Goal: Transaction & Acquisition: Purchase product/service

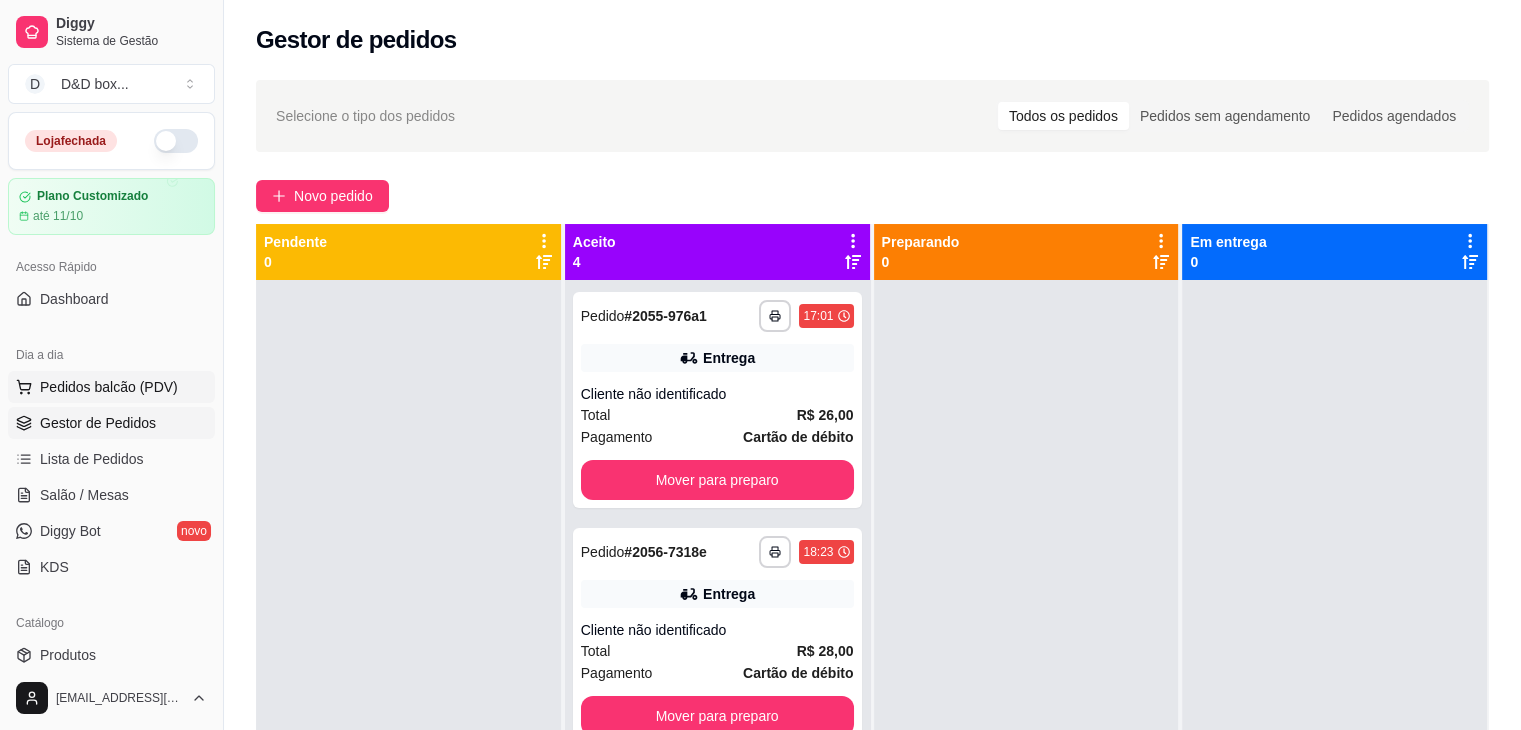
click at [108, 387] on span "Pedidos balcão (PDV)" at bounding box center [109, 387] width 138 height 20
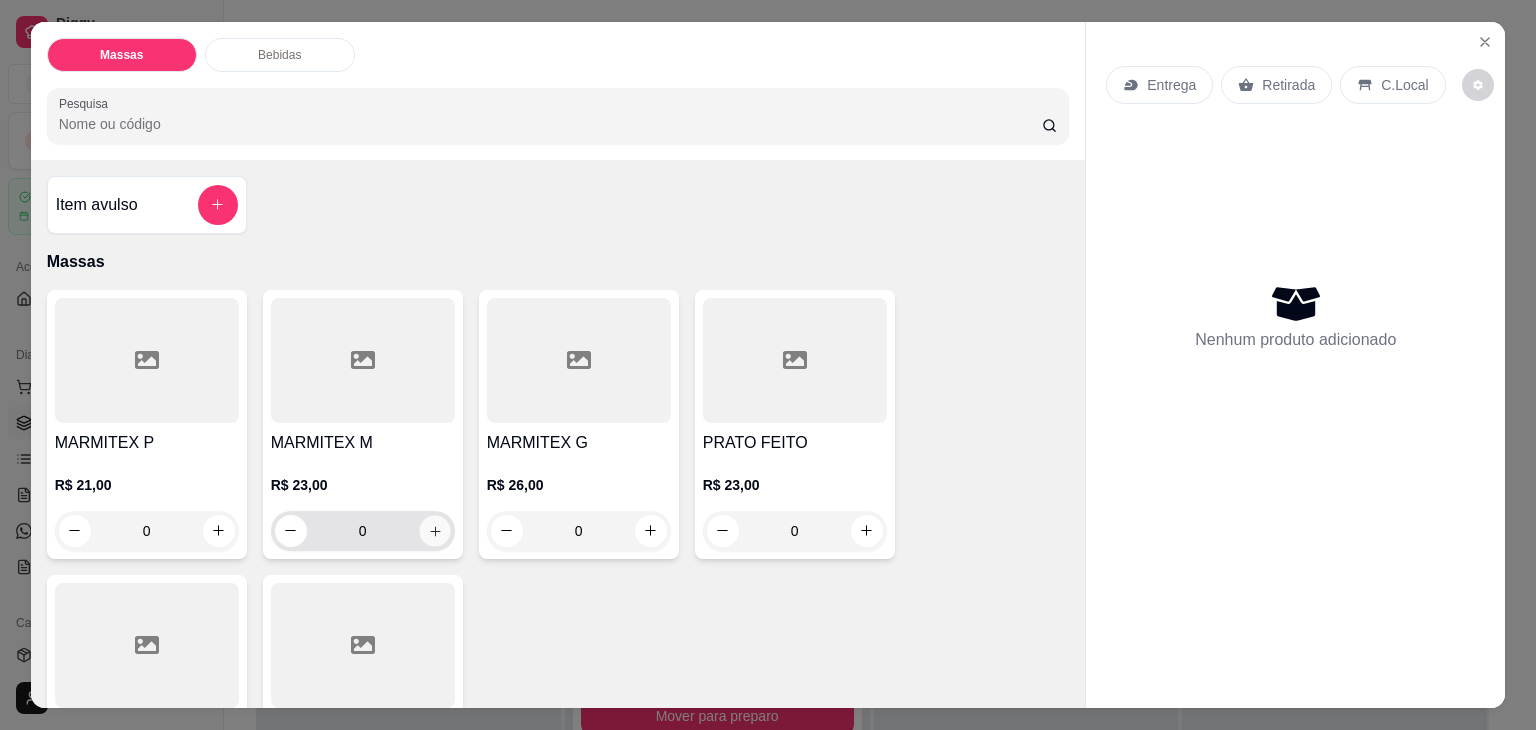
click at [427, 524] on icon "increase-product-quantity" at bounding box center [434, 531] width 15 height 15
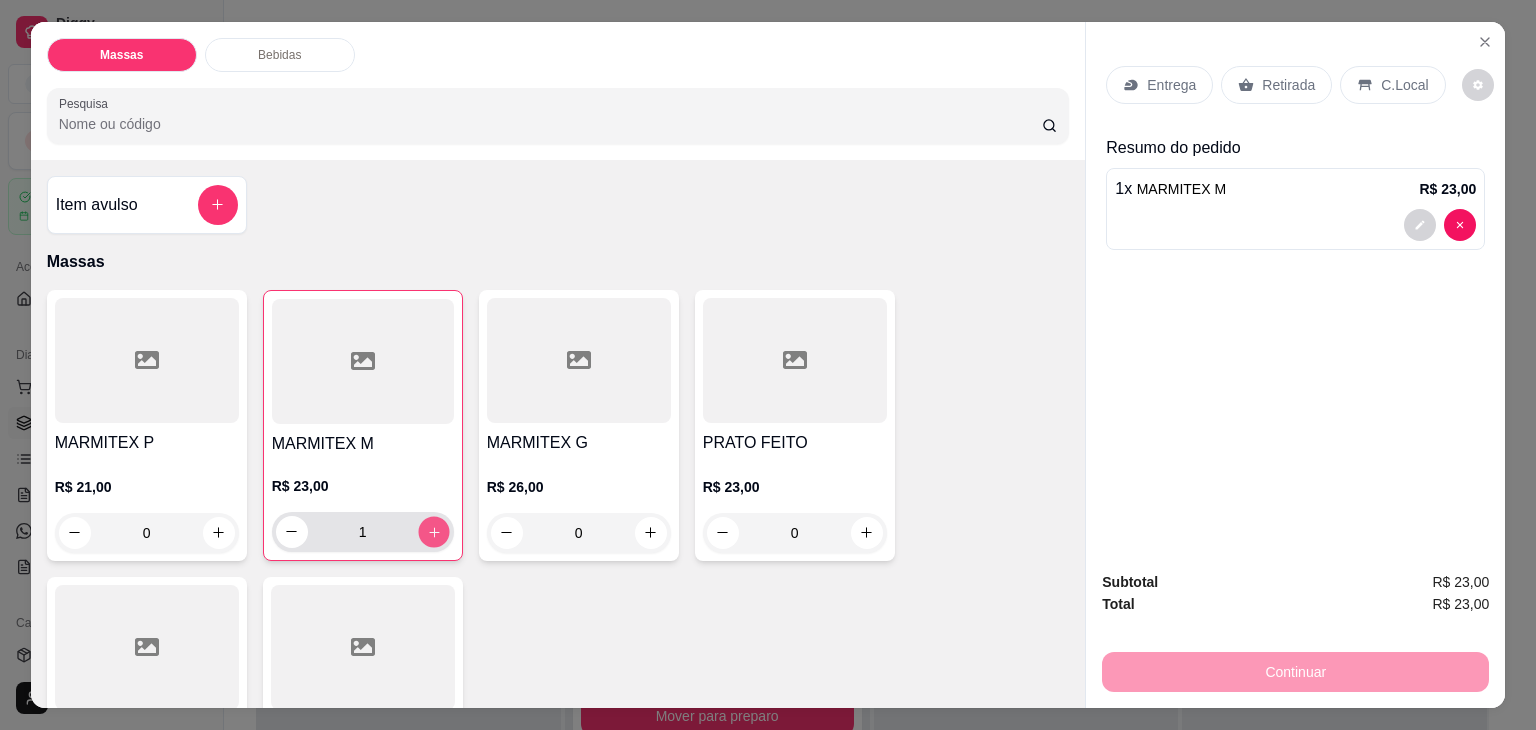
click at [426, 525] on icon "increase-product-quantity" at bounding box center [433, 532] width 15 height 15
type input "2"
click at [1139, 85] on div "Entrega" at bounding box center [1159, 85] width 107 height 38
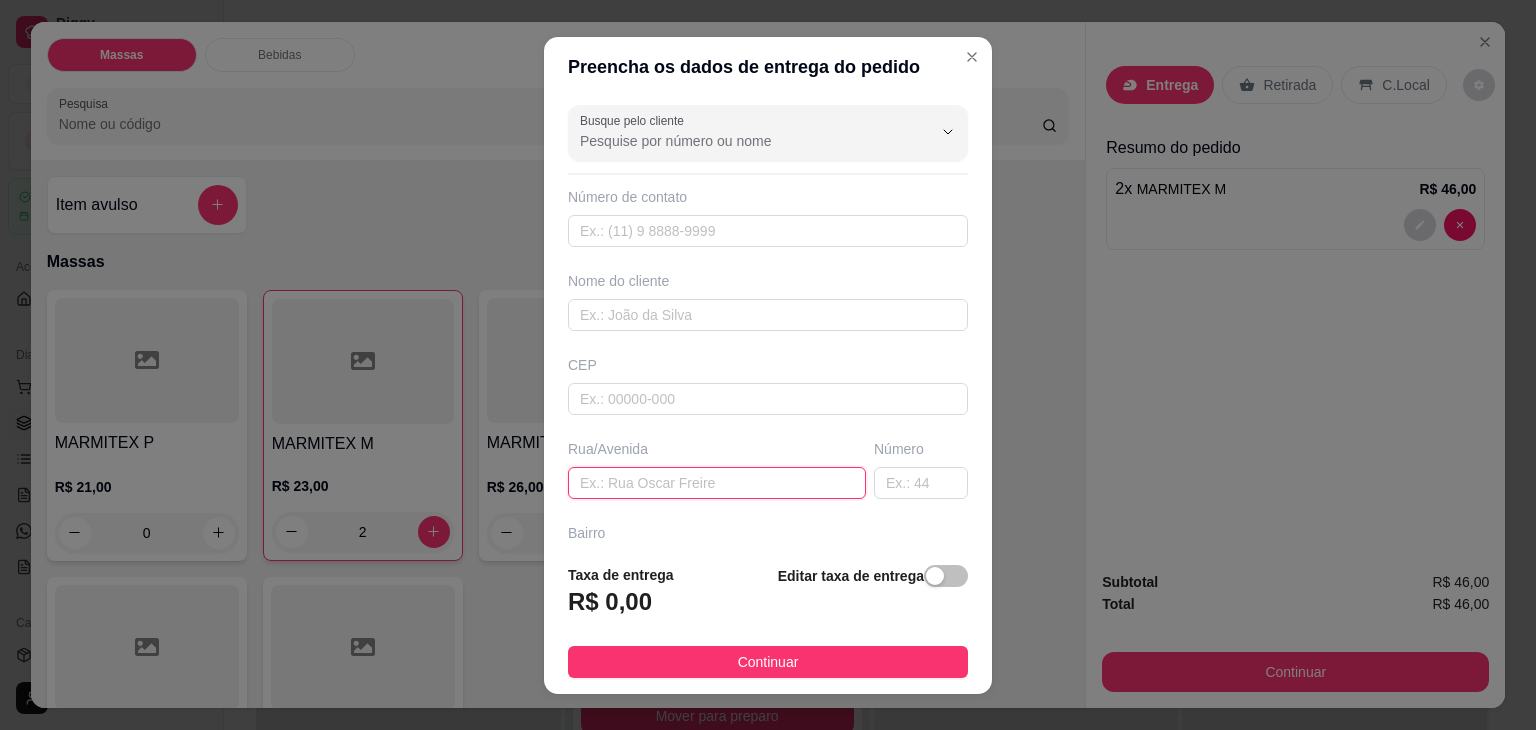
click at [745, 480] on input "text" at bounding box center [717, 483] width 298 height 32
type input "PLUMA"
click at [884, 476] on input "text" at bounding box center [921, 483] width 94 height 32
type input "201"
click at [936, 570] on span "button" at bounding box center [946, 576] width 44 height 22
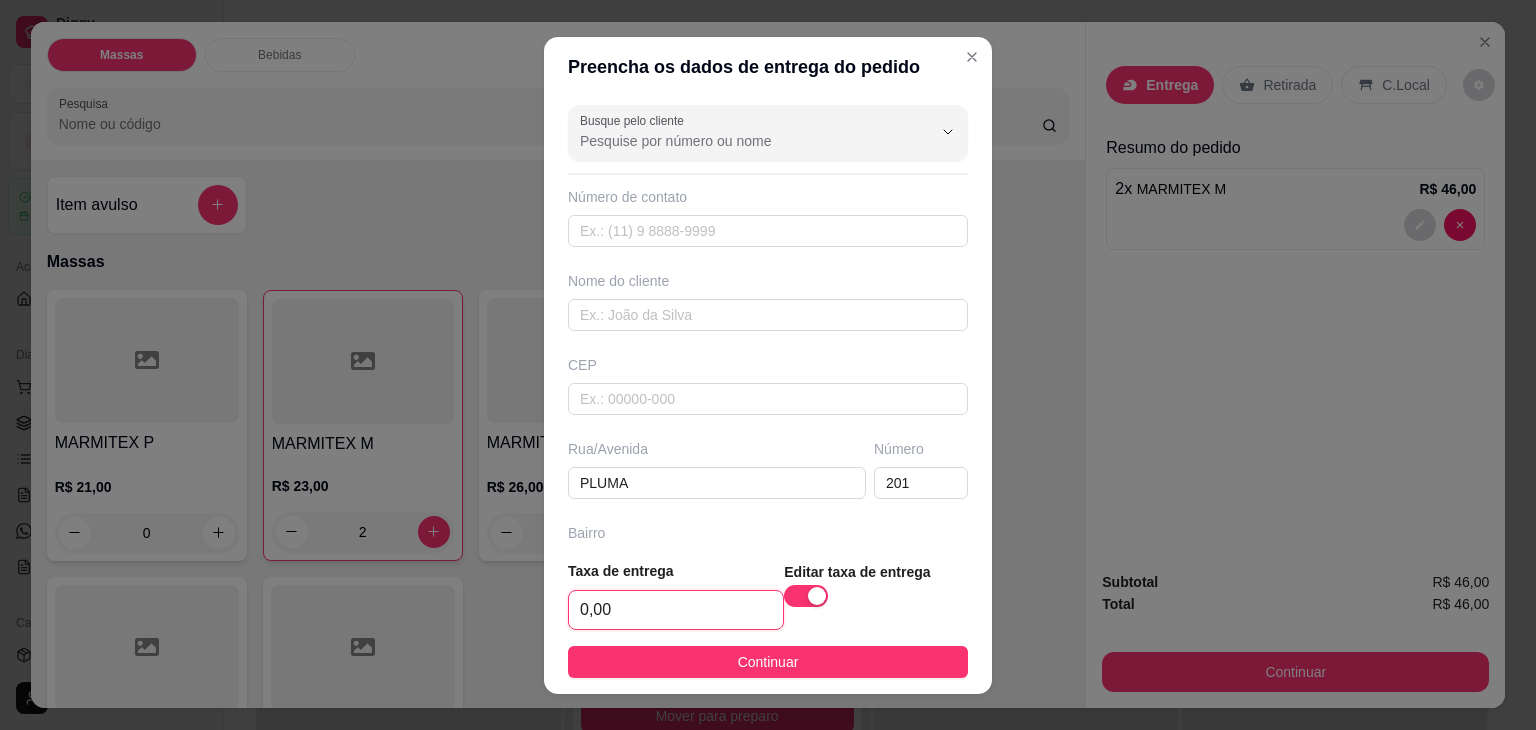
click at [671, 610] on input "0,00" at bounding box center [676, 610] width 214 height 38
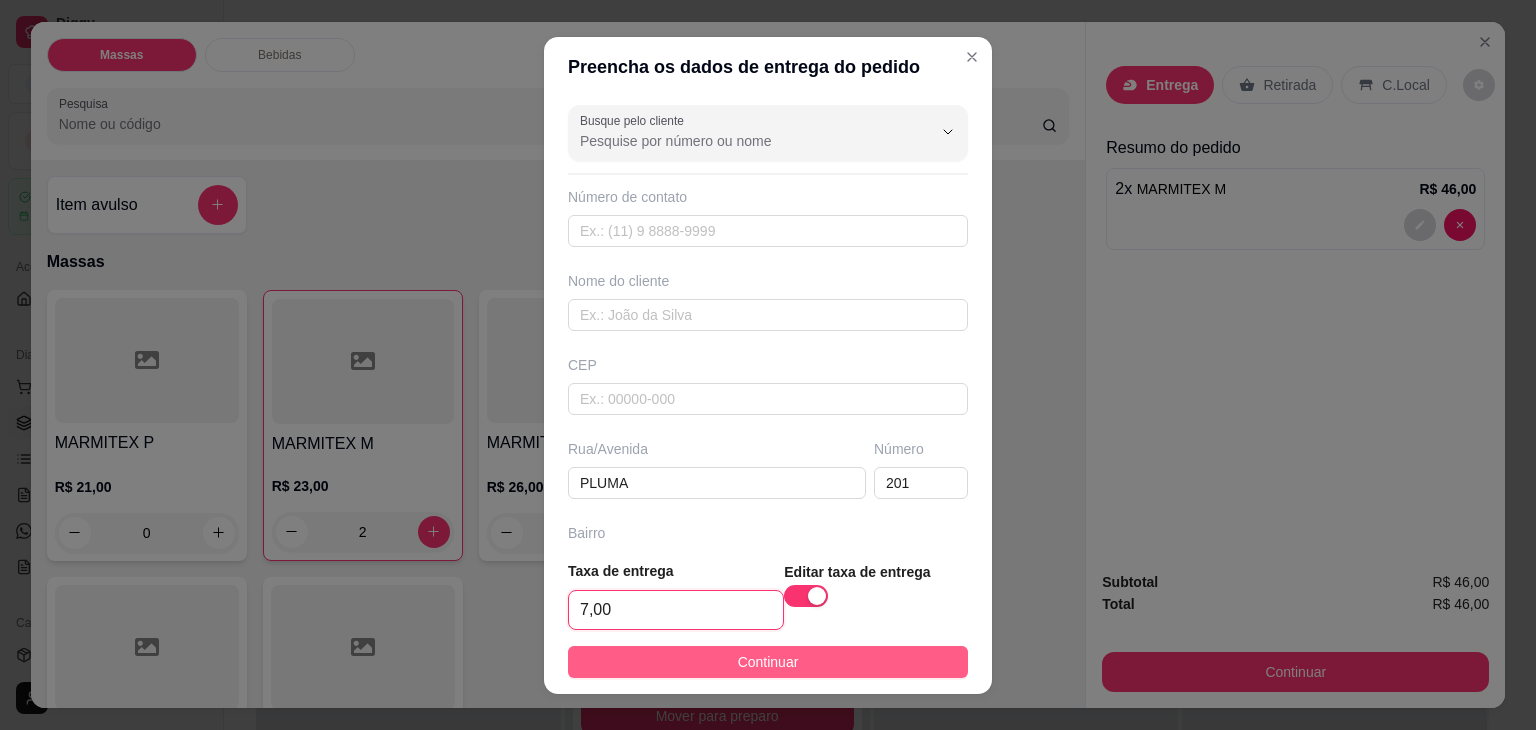
type input "7,00"
click at [670, 651] on button "Continuar" at bounding box center [768, 662] width 400 height 32
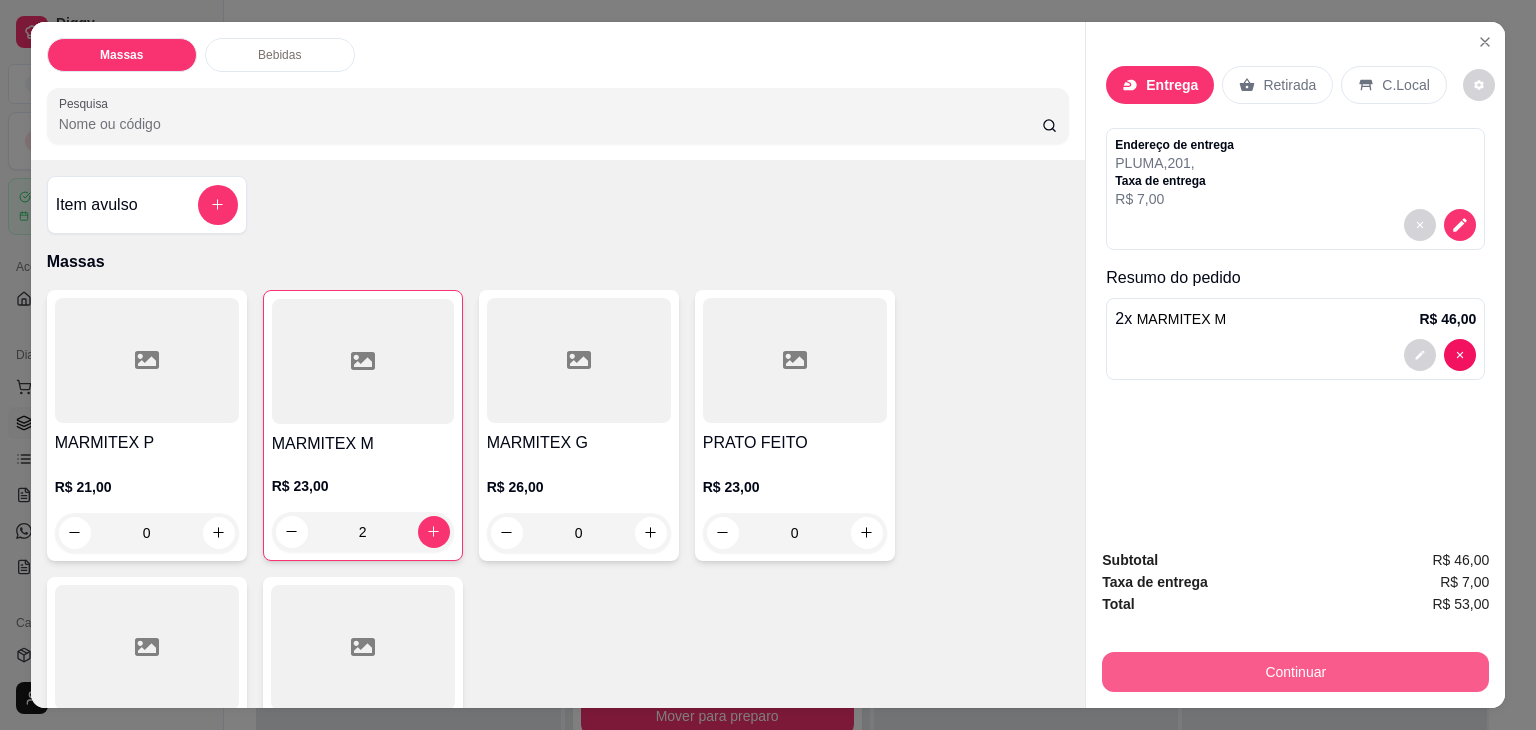
click at [1279, 655] on button "Continuar" at bounding box center [1295, 672] width 387 height 40
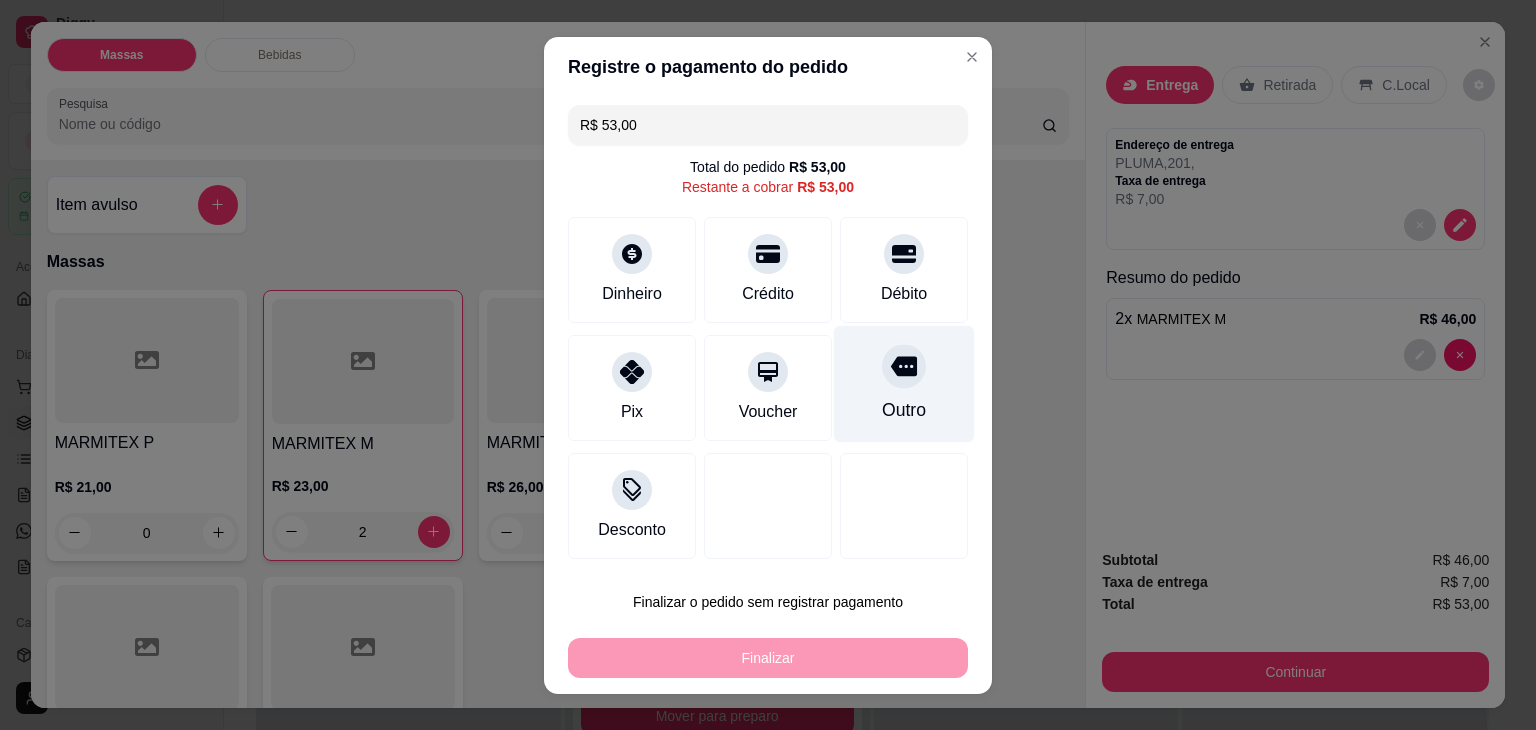
click at [863, 383] on div "Outro" at bounding box center [904, 383] width 141 height 117
type input "R$ 0,00"
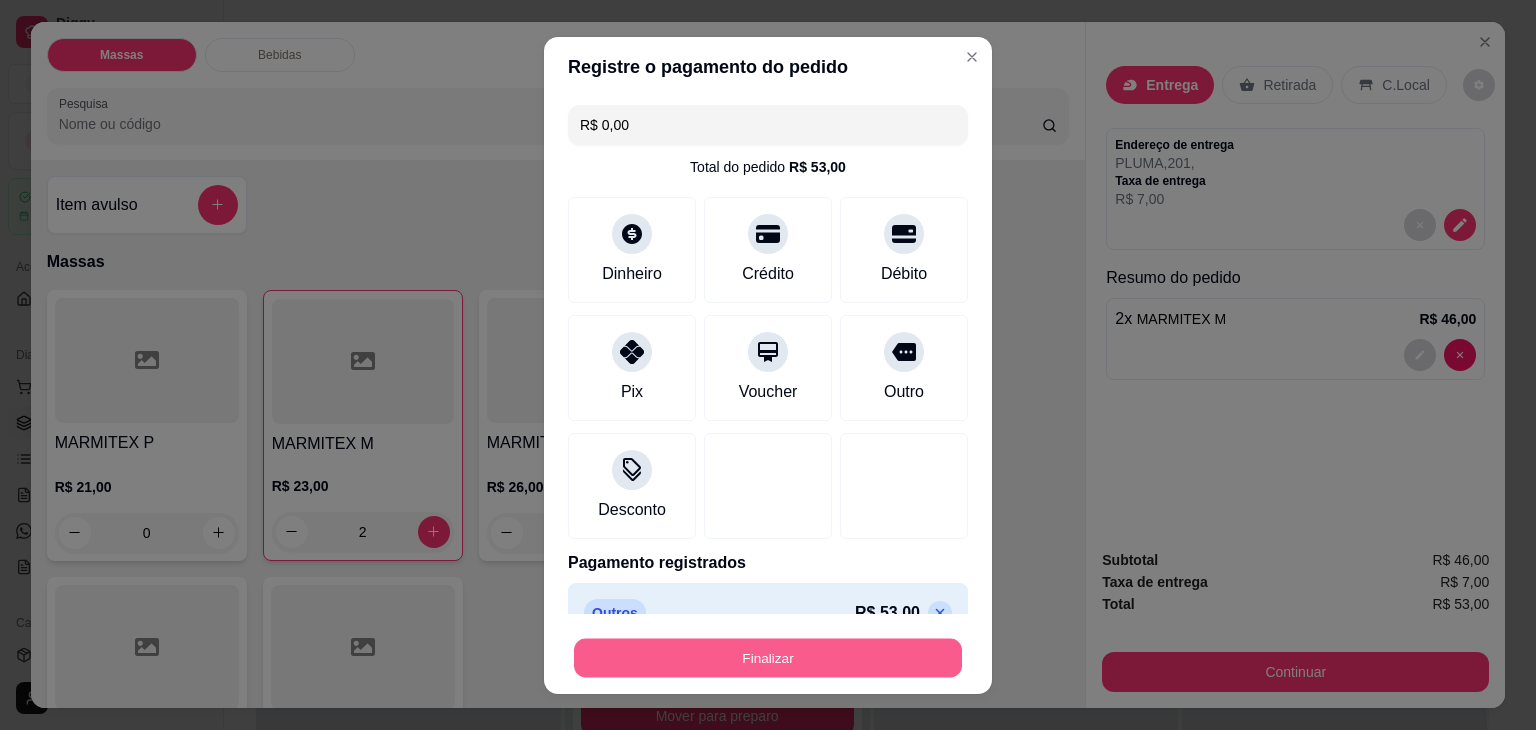
click at [713, 655] on button "Finalizar" at bounding box center [768, 657] width 388 height 39
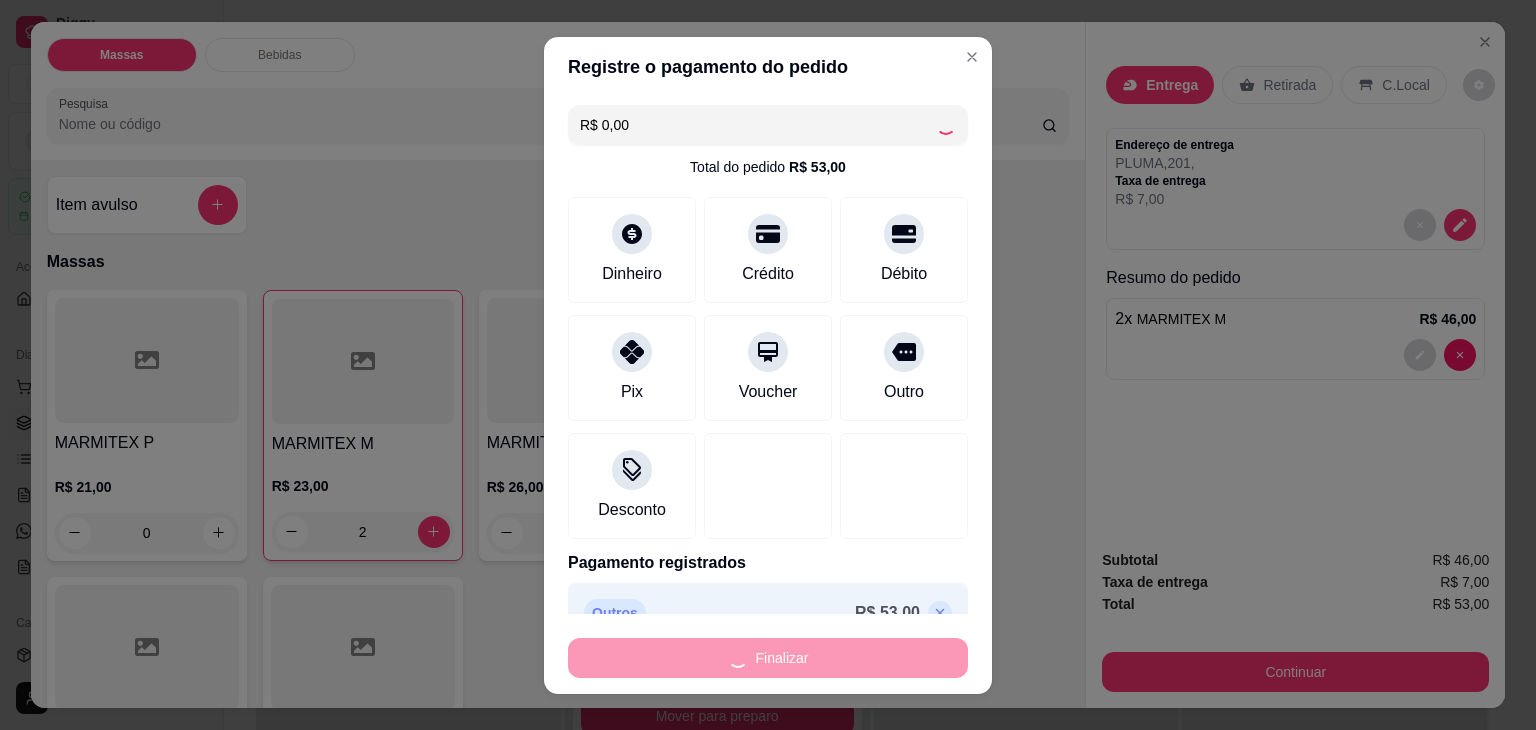
type input "0"
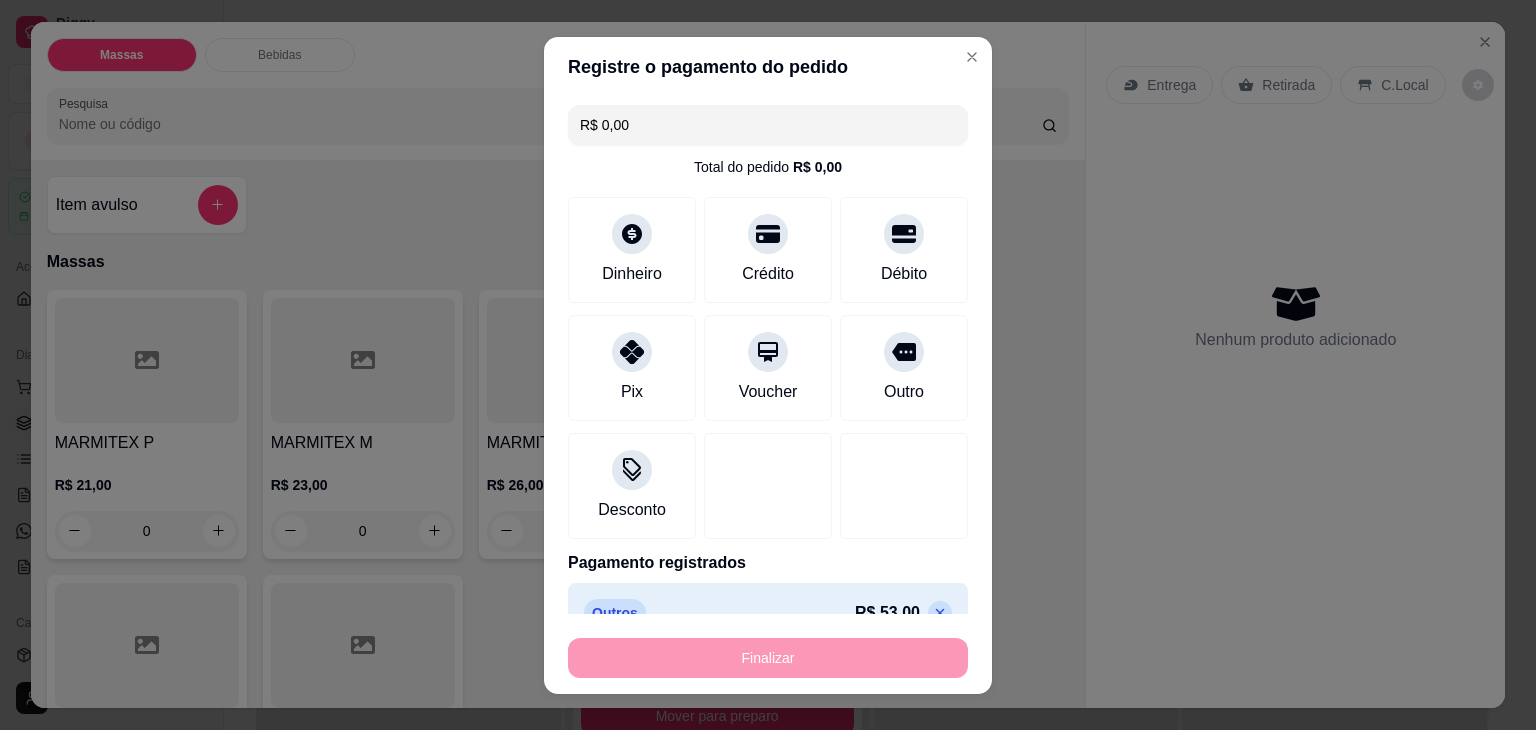
type input "-R$ 53,00"
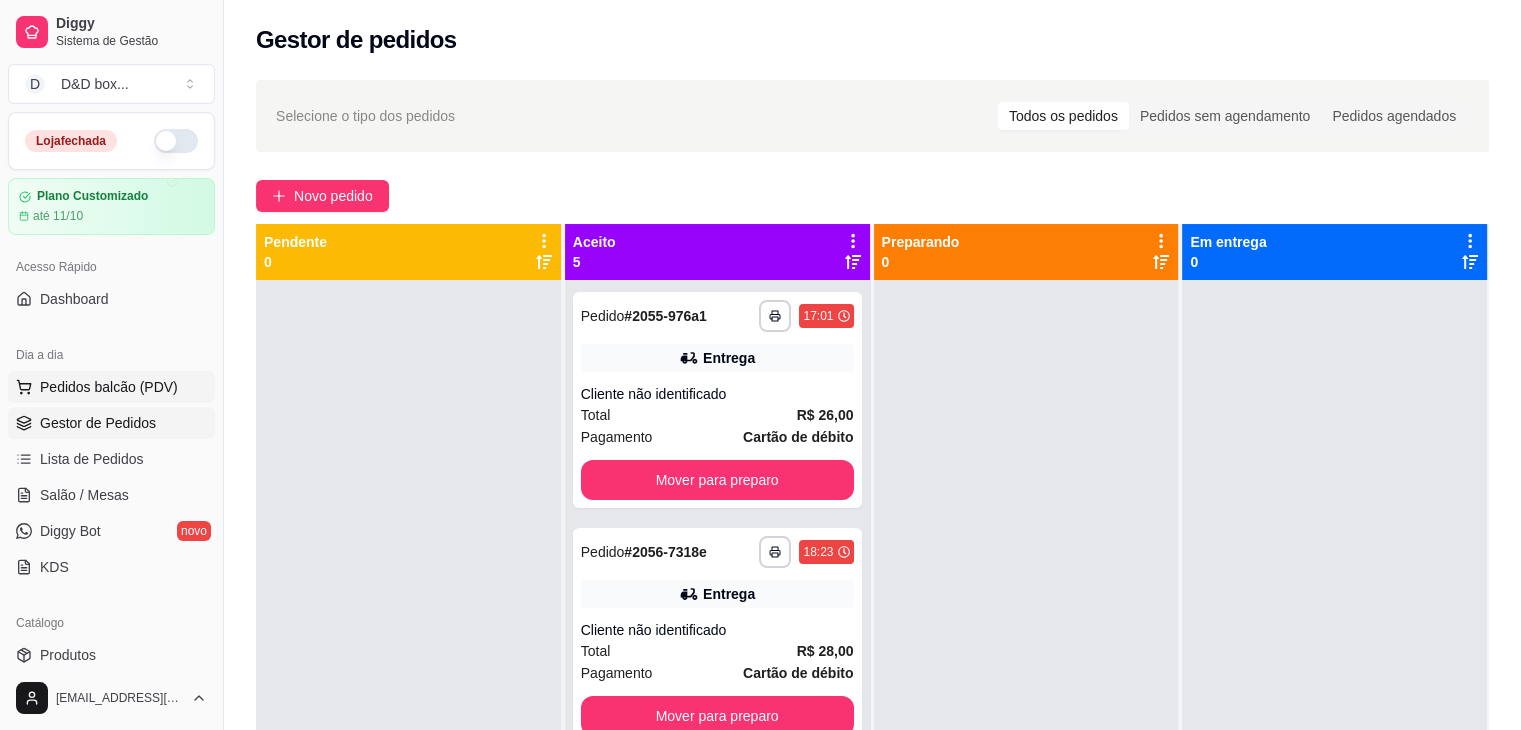
click at [92, 390] on span "Pedidos balcão (PDV)" at bounding box center [109, 387] width 138 height 20
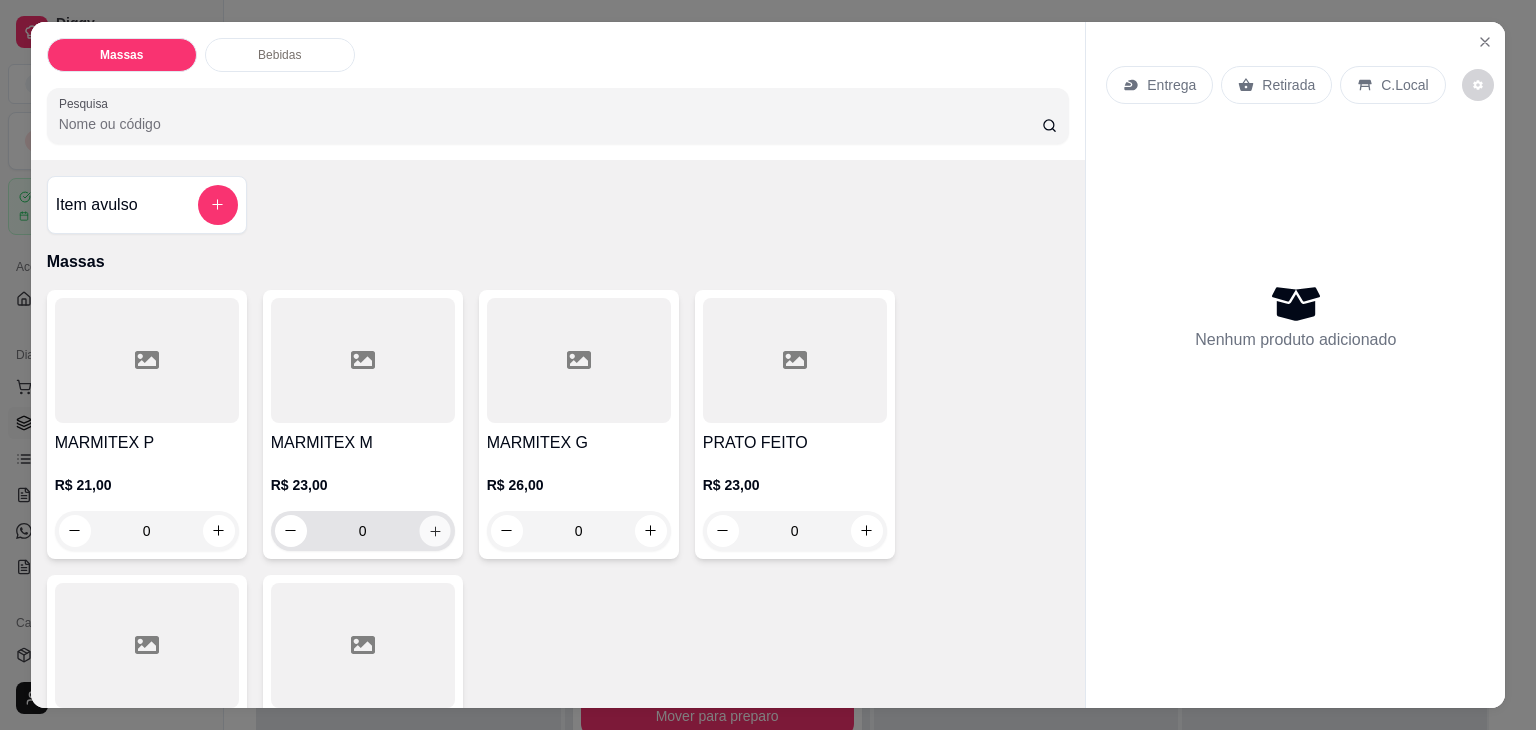
click at [434, 525] on icon "increase-product-quantity" at bounding box center [434, 531] width 15 height 15
type input "1"
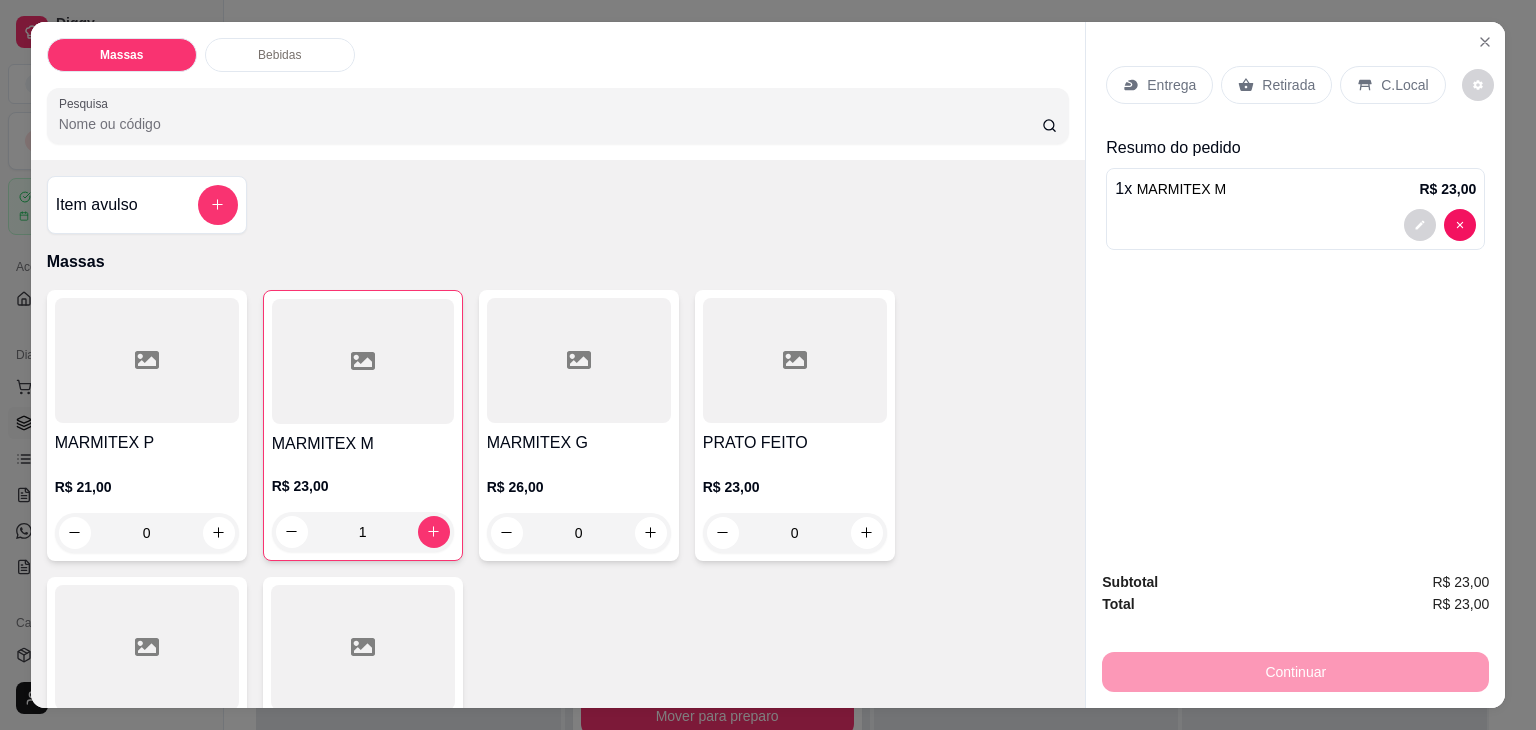
click at [1181, 75] on p "Entrega" at bounding box center [1171, 85] width 49 height 20
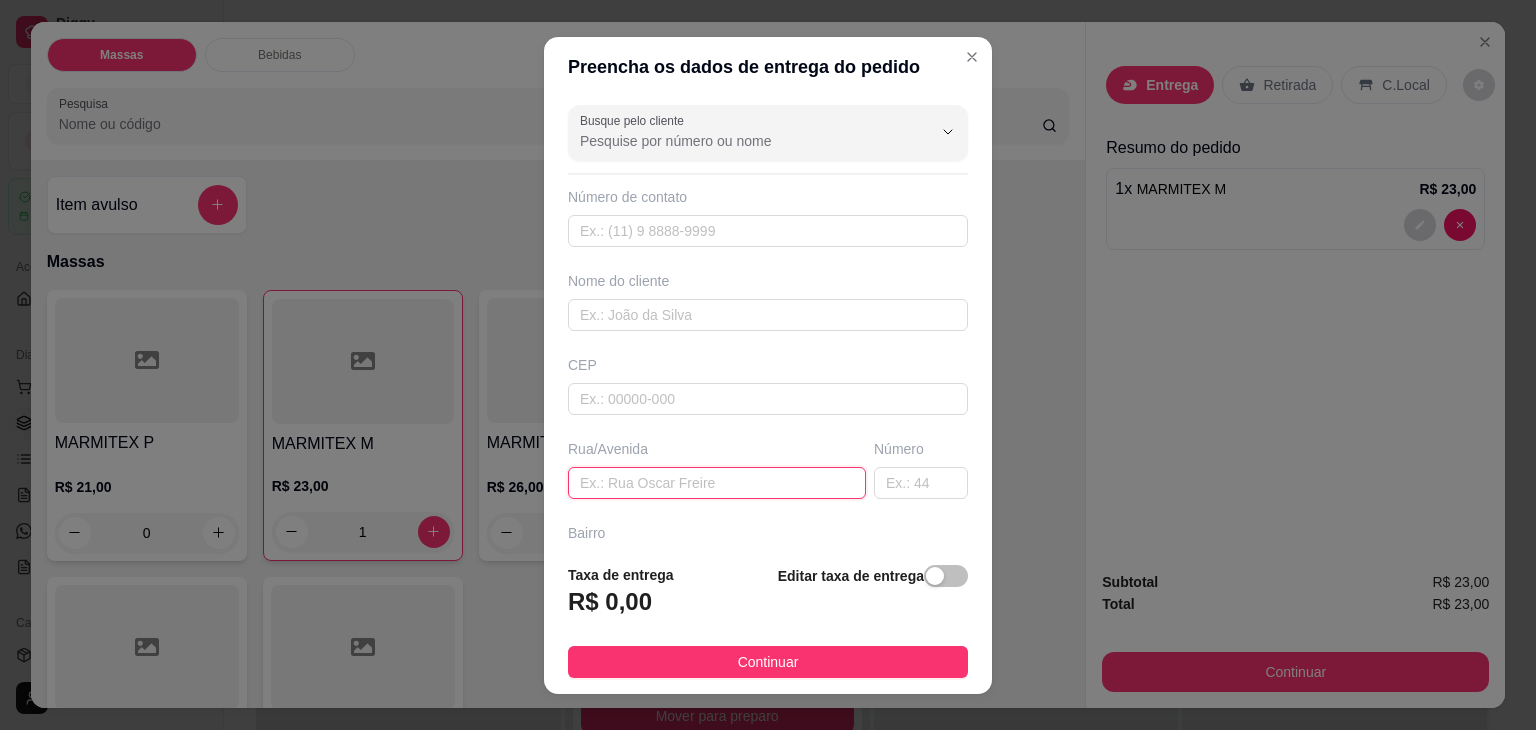
click at [730, 477] on input "text" at bounding box center [717, 483] width 298 height 32
type input "BELA VISTA"
click at [937, 578] on span "button" at bounding box center [946, 576] width 44 height 22
click at [937, 578] on div "Editar taxa de entrega" at bounding box center [873, 597] width 190 height 66
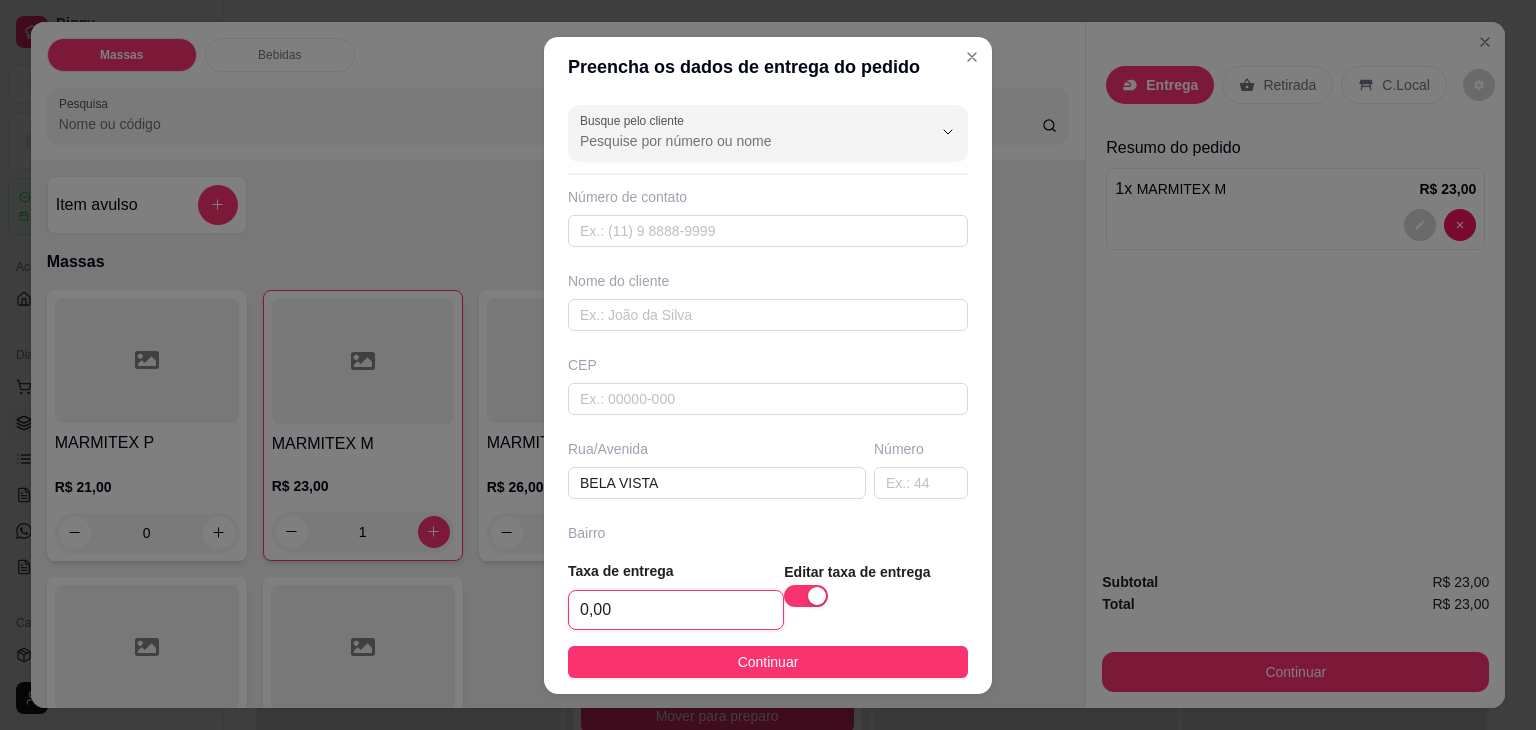
click at [668, 626] on input "0,00" at bounding box center [676, 610] width 214 height 38
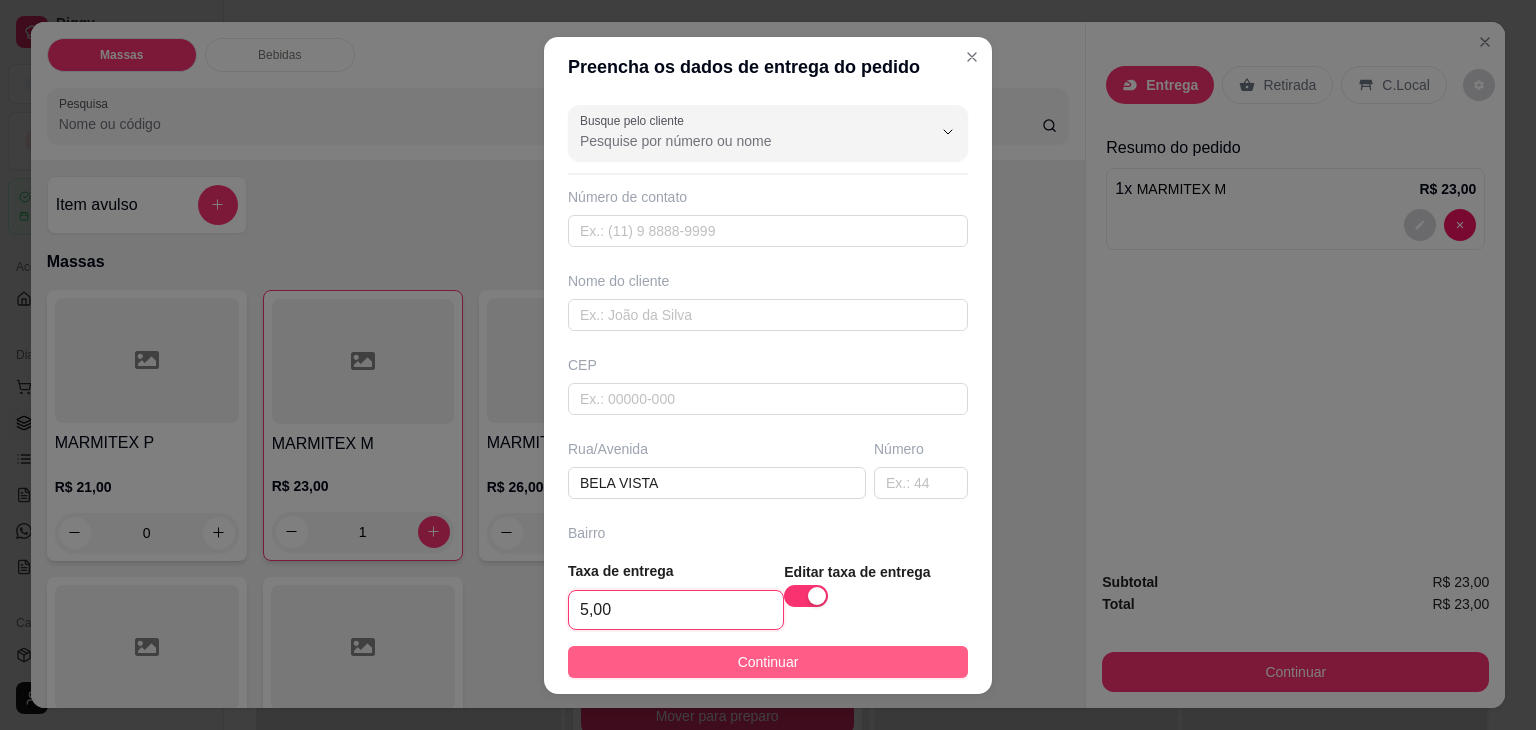
type input "5,00"
click at [738, 667] on span "Continuar" at bounding box center [768, 662] width 61 height 22
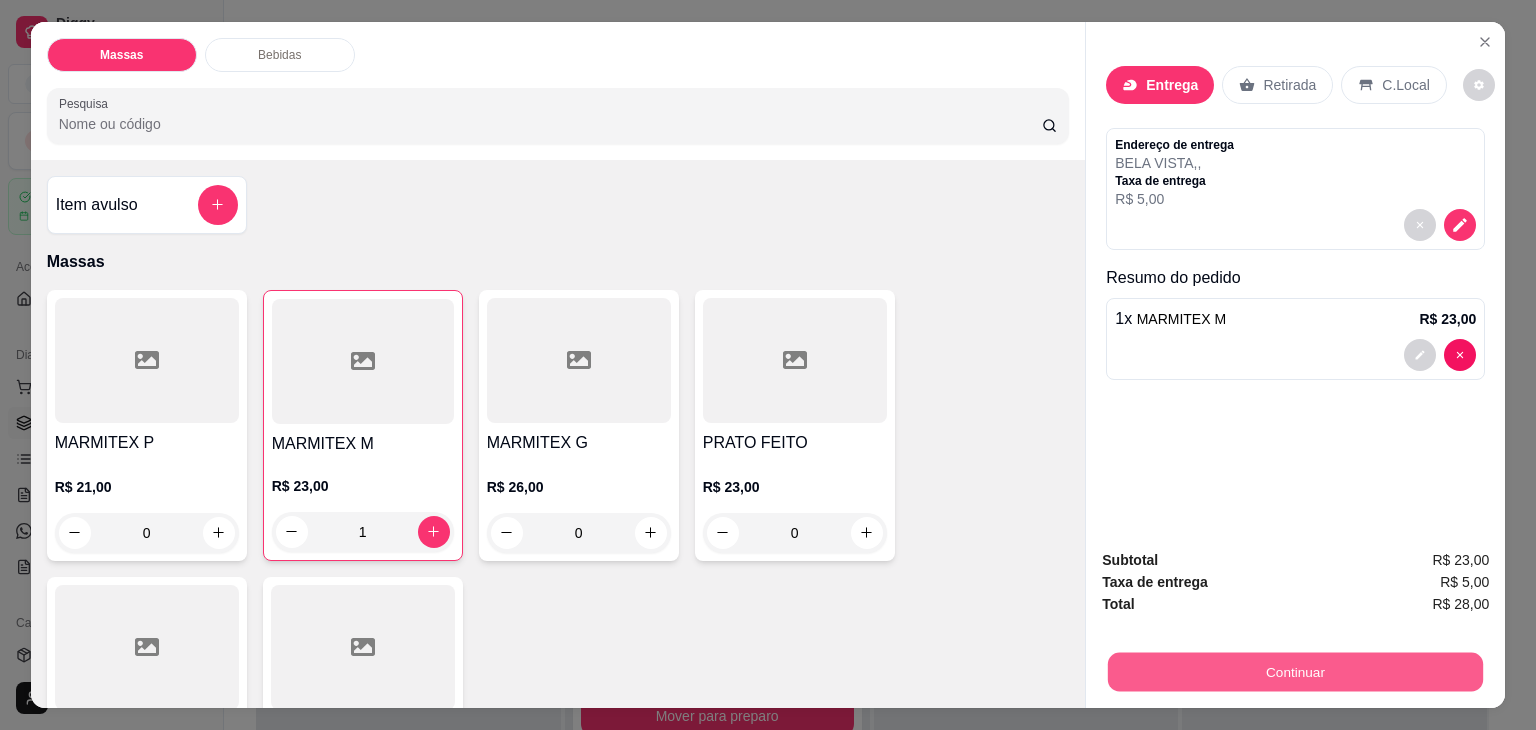
click at [1210, 667] on button "Continuar" at bounding box center [1295, 672] width 375 height 39
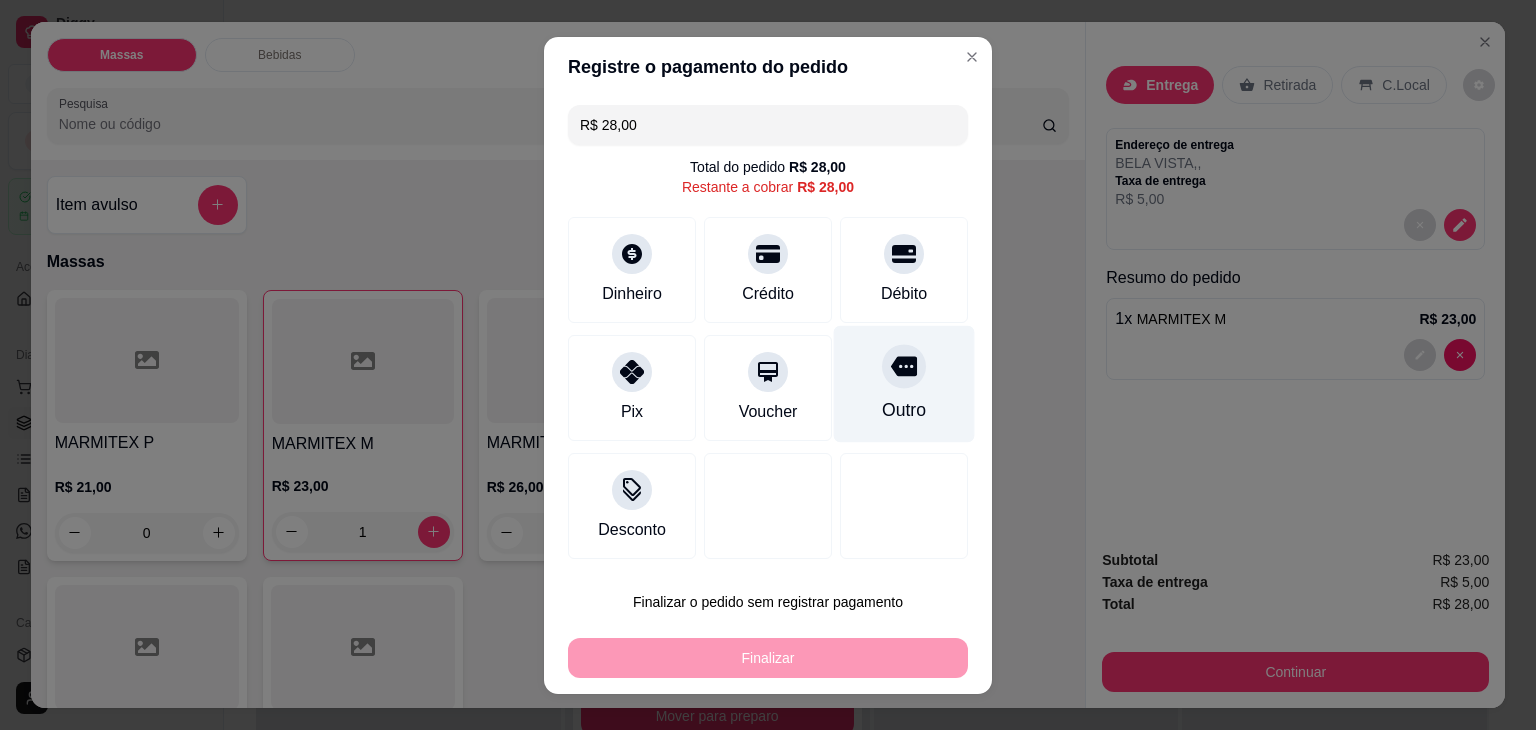
click at [927, 424] on div "Outro" at bounding box center [904, 383] width 141 height 117
type input "R$ 0,00"
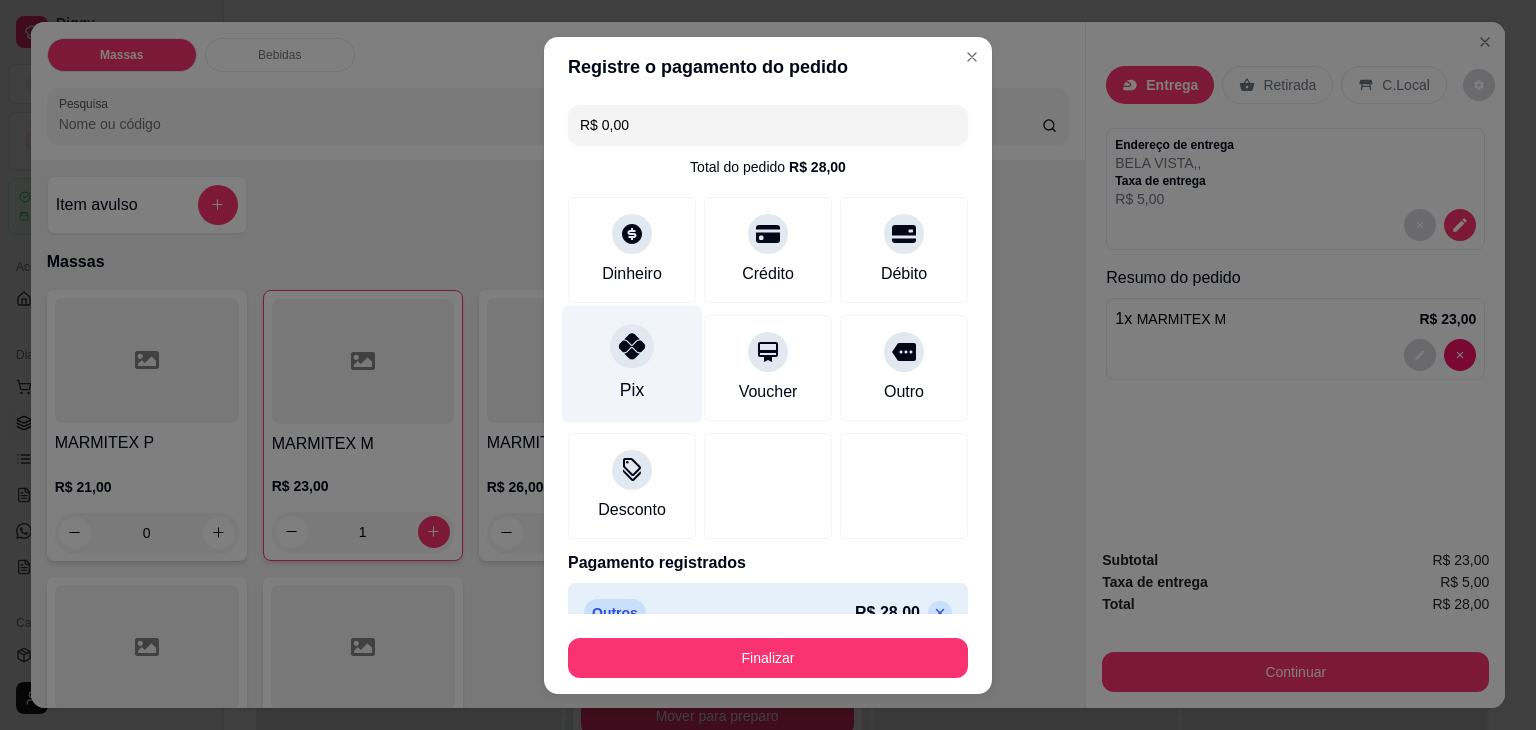
click at [602, 364] on div "Pix" at bounding box center [632, 363] width 141 height 117
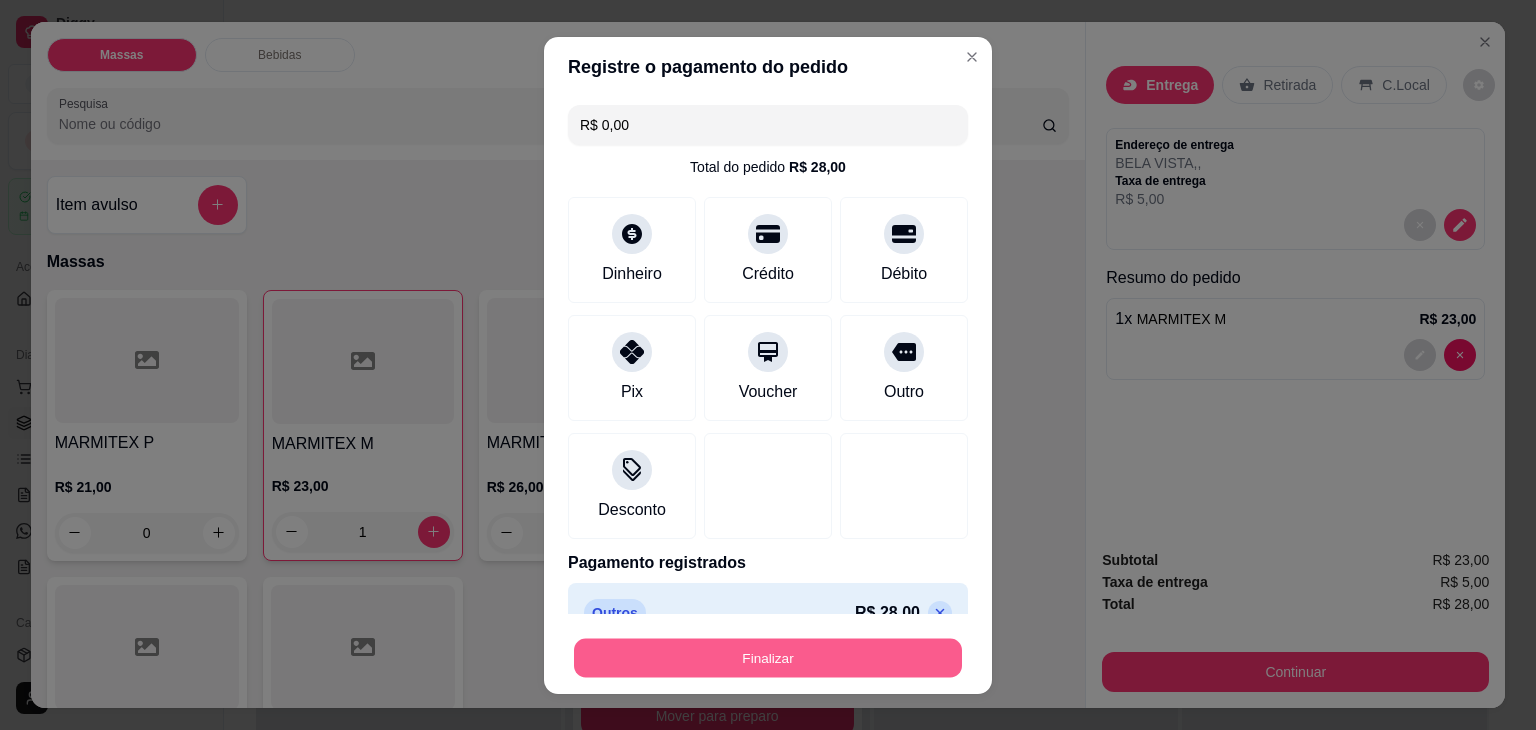
click at [807, 662] on button "Finalizar" at bounding box center [768, 657] width 388 height 39
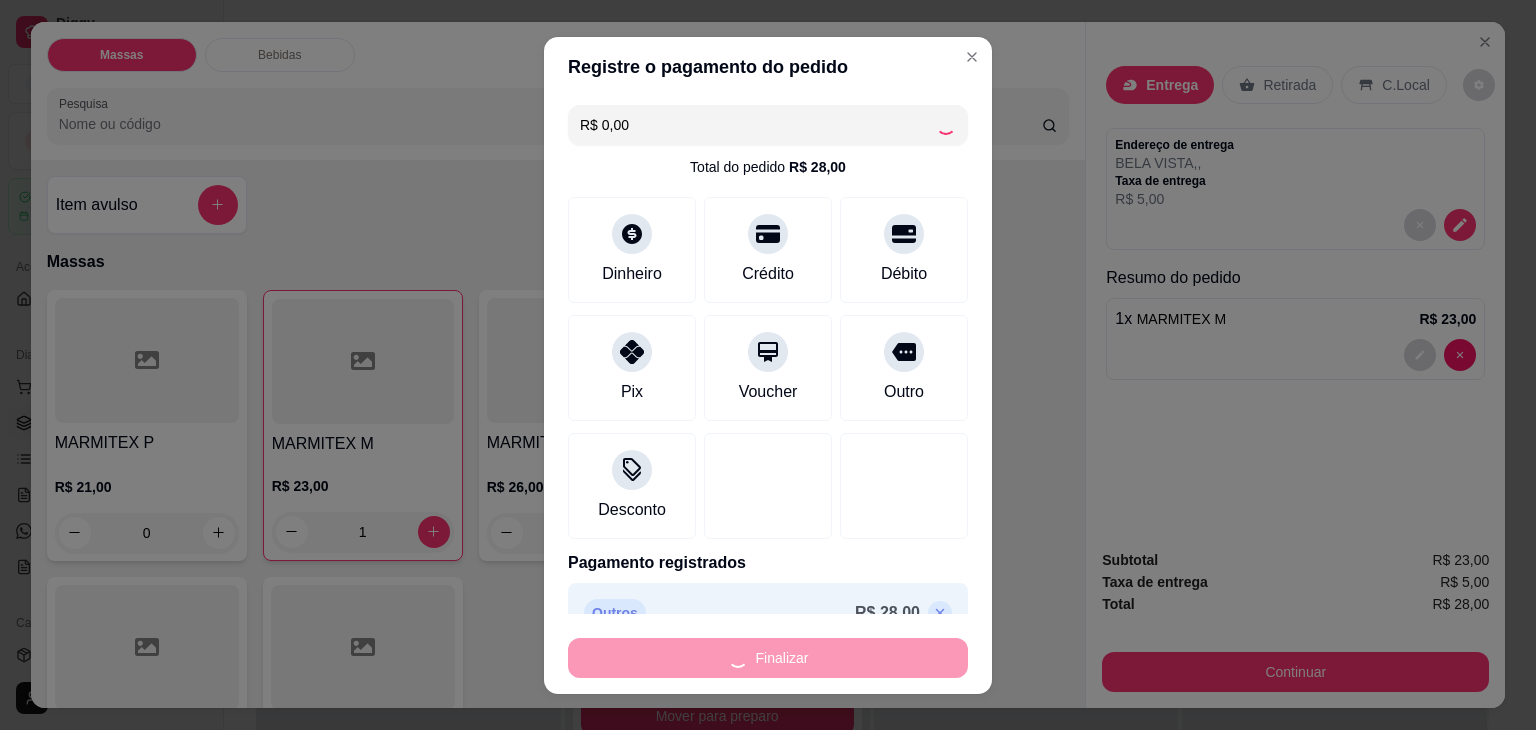
type input "0"
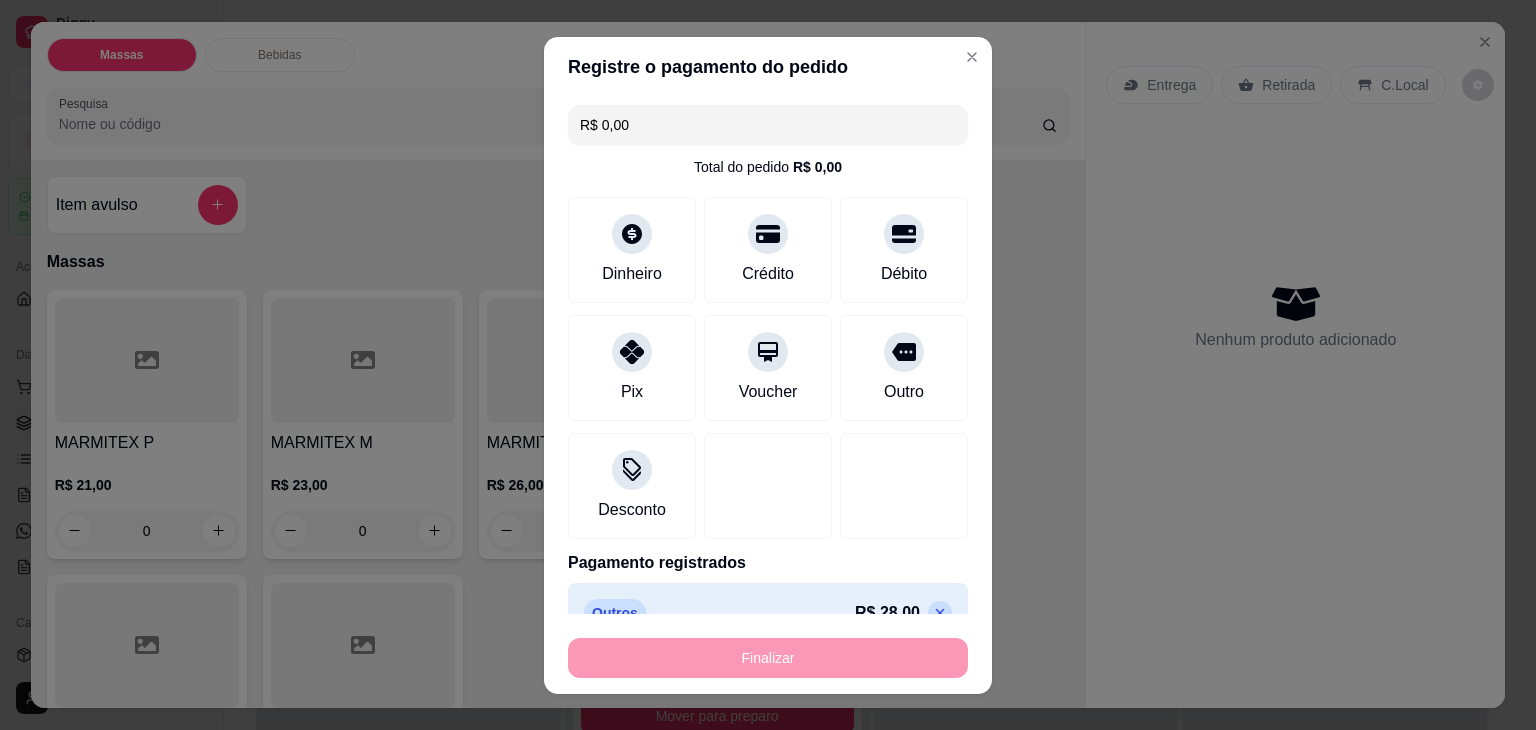
type input "-R$ 28,00"
